Goal: Task Accomplishment & Management: Use online tool/utility

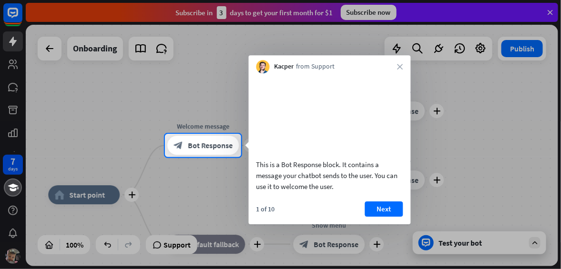
click at [383, 213] on button "Next" at bounding box center [384, 209] width 38 height 15
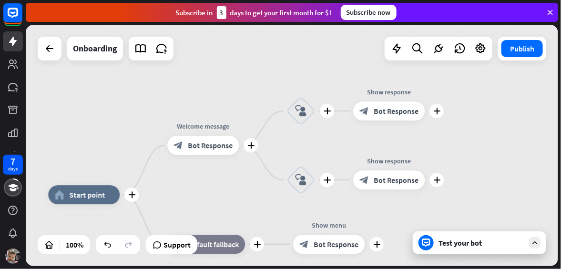
drag, startPoint x: 462, startPoint y: 112, endPoint x: 463, endPoint y: 167, distance: 55.3
click at [478, 94] on div "plus home_2 Start point plus Welcome message block_bot_response Bot Response pl…" at bounding box center [292, 146] width 533 height 242
drag, startPoint x: 459, startPoint y: 163, endPoint x: 465, endPoint y: 108, distance: 55.2
click at [465, 108] on div "plus home_2 Start point plus Welcome message block_bot_response Bot Response pl…" at bounding box center [292, 146] width 533 height 242
drag, startPoint x: 153, startPoint y: 94, endPoint x: 162, endPoint y: 91, distance: 9.7
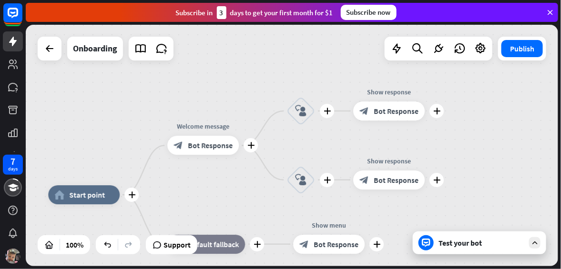
click at [167, 62] on div "plus home_2 Start point plus Welcome message block_bot_response Bot Response pl…" at bounding box center [292, 146] width 533 height 242
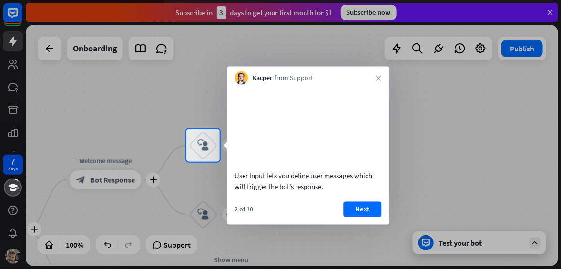
drag, startPoint x: 473, startPoint y: 168, endPoint x: 445, endPoint y: 136, distance: 42.3
click at [471, 167] on div at bounding box center [280, 215] width 561 height 107
click at [377, 74] on div "Kacper from Support close" at bounding box center [308, 76] width 162 height 18
click at [378, 77] on icon "close" at bounding box center [379, 78] width 6 height 6
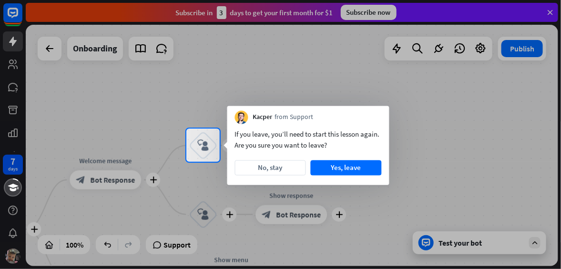
click at [274, 67] on div at bounding box center [280, 64] width 561 height 129
click at [278, 167] on button "No, stay" at bounding box center [270, 168] width 71 height 15
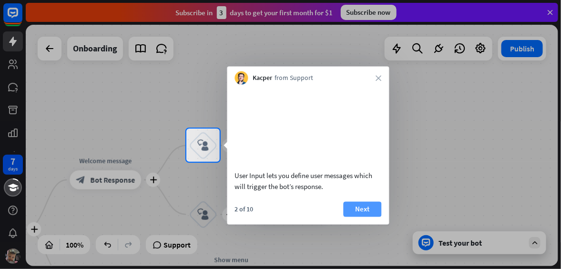
click at [350, 210] on button "Next" at bounding box center [363, 209] width 38 height 15
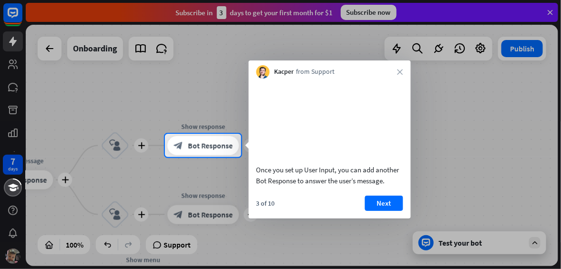
click at [386, 191] on div "Once you set up User Input, you can add another Bot Response to answer the user…" at bounding box center [330, 135] width 162 height 113
click at [382, 211] on button "Next" at bounding box center [384, 203] width 38 height 15
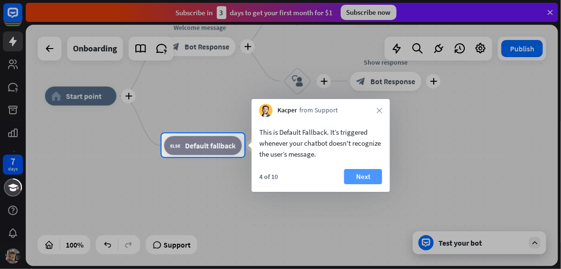
click at [364, 179] on button "Next" at bounding box center [363, 176] width 38 height 15
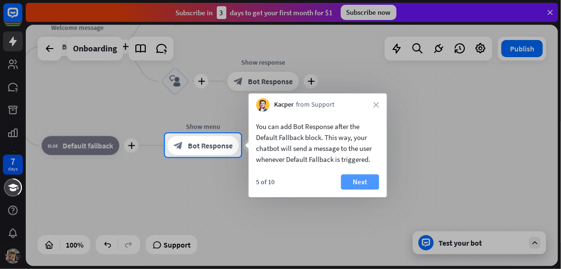
click at [359, 184] on button "Next" at bounding box center [360, 182] width 38 height 15
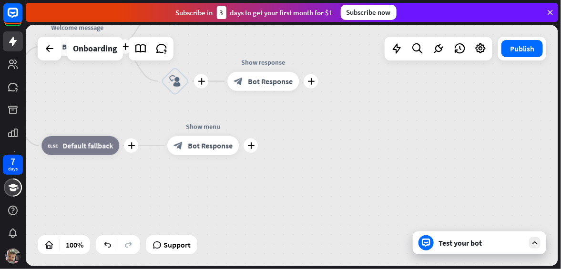
drag, startPoint x: 174, startPoint y: 202, endPoint x: 407, endPoint y: 251, distance: 238.3
click at [407, 251] on div "plus home_2 Start point plus Welcome message block_bot_response Bot Response pl…" at bounding box center [188, 217] width 533 height 242
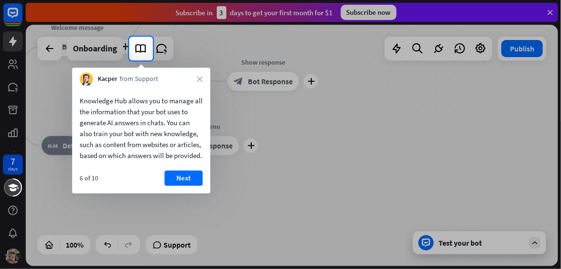
drag, startPoint x: 301, startPoint y: 131, endPoint x: 425, endPoint y: 151, distance: 125.7
click at [425, 151] on div "7 days close Product Help First steps Get started with ChatBot Help Center Foll…" at bounding box center [280, 134] width 561 height 269
click at [175, 186] on button "Next" at bounding box center [183, 178] width 38 height 15
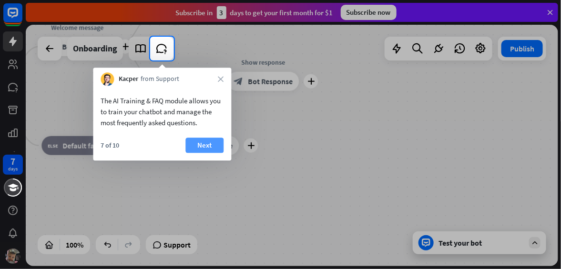
click at [204, 143] on button "Next" at bounding box center [204, 145] width 38 height 15
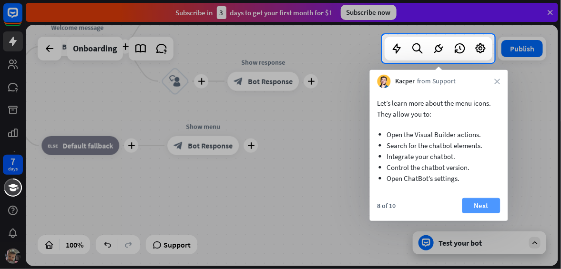
click at [473, 202] on button "Next" at bounding box center [482, 205] width 38 height 15
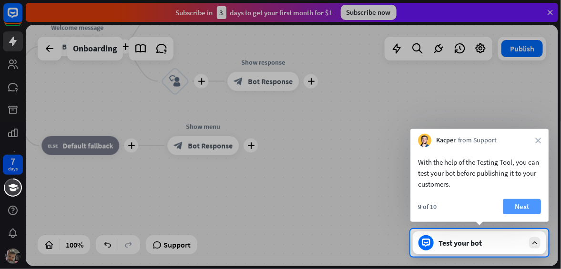
click at [518, 207] on button "Next" at bounding box center [522, 206] width 38 height 15
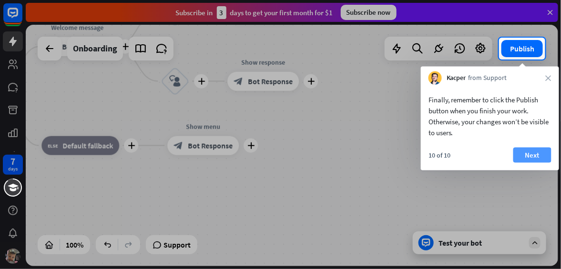
click at [530, 156] on button "Next" at bounding box center [533, 155] width 38 height 15
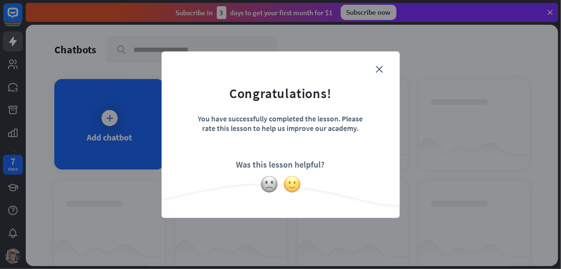
click at [294, 182] on img at bounding box center [292, 184] width 18 height 18
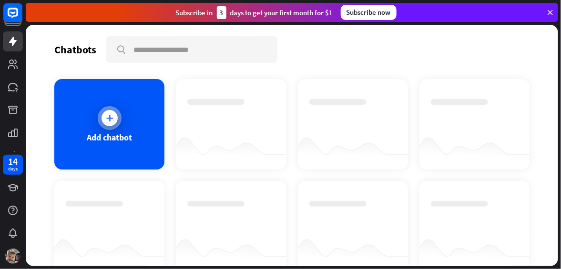
click at [112, 109] on div at bounding box center [110, 118] width 24 height 24
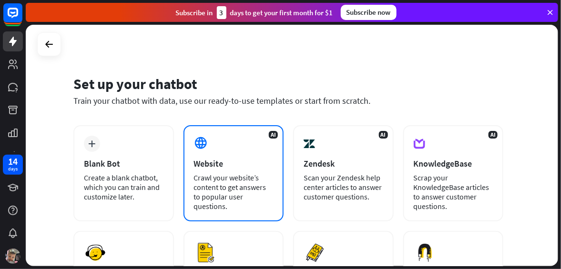
click at [199, 176] on div "Crawl your website’s content to get answers to popular user questions." at bounding box center [234, 192] width 80 height 38
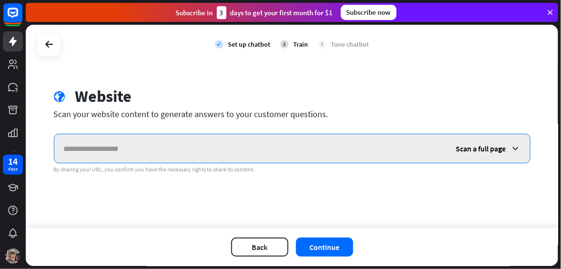
click at [161, 148] on input "text" at bounding box center [250, 148] width 392 height 29
paste input "**********"
type input "**********"
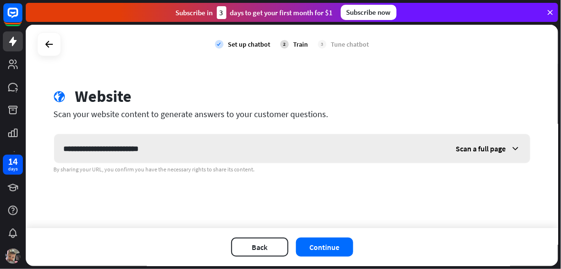
click at [513, 143] on div "Scan a full page" at bounding box center [488, 148] width 83 height 29
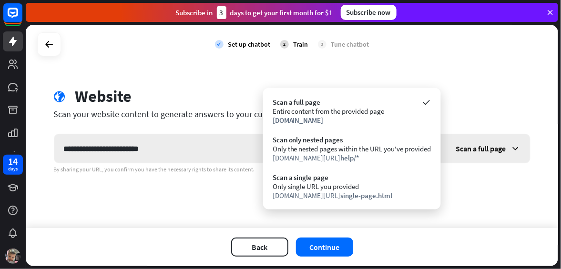
click at [514, 144] on icon at bounding box center [516, 149] width 10 height 10
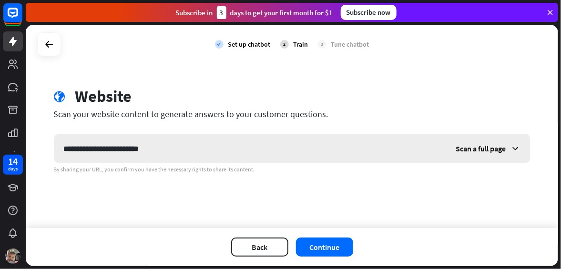
click at [514, 144] on icon at bounding box center [516, 149] width 10 height 10
